Goal: Task Accomplishment & Management: Use online tool/utility

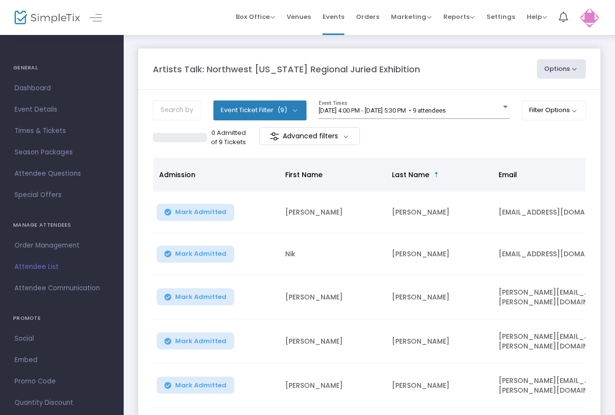
click at [559, 71] on button "Options" at bounding box center [561, 68] width 49 height 19
click at [512, 94] on li "Export List" at bounding box center [535, 97] width 89 height 19
radio input "false"
radio input "true"
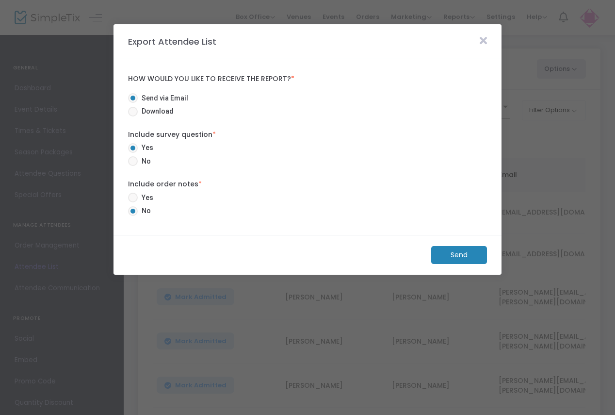
click at [129, 148] on span at bounding box center [133, 148] width 10 height 10
click at [132, 153] on input "Yes" at bounding box center [132, 153] width 0 height 0
click at [464, 258] on m-button "Send" at bounding box center [459, 255] width 56 height 18
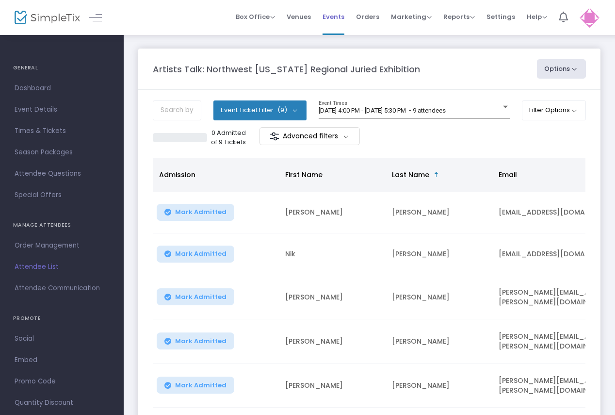
click at [335, 10] on span "Events" at bounding box center [334, 16] width 22 height 25
